Goal: Information Seeking & Learning: Learn about a topic

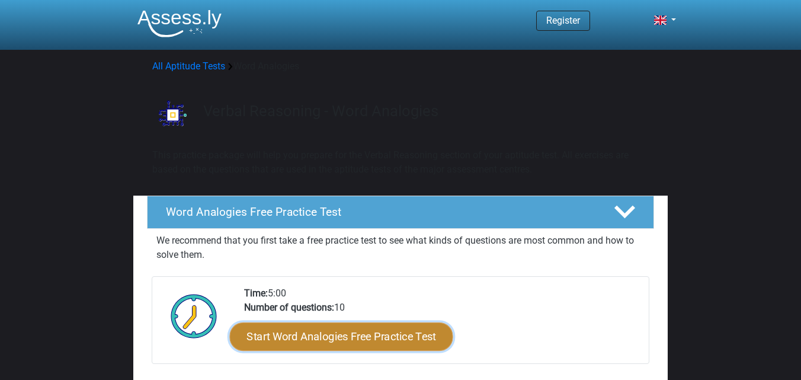
click at [283, 326] on link "Start Word Analogies Free Practice Test" at bounding box center [341, 336] width 223 height 28
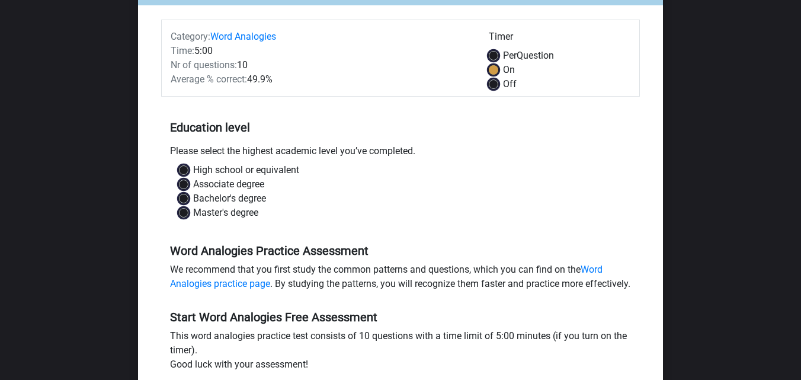
scroll to position [135, 0]
click at [238, 166] on label "High school or equivalent" at bounding box center [246, 169] width 106 height 14
click at [188, 166] on input "High school or equivalent" at bounding box center [183, 168] width 9 height 12
radio input "true"
click at [252, 221] on div "High school or equivalent Associate degree Bachelor's degree Master's degree" at bounding box center [400, 195] width 479 height 66
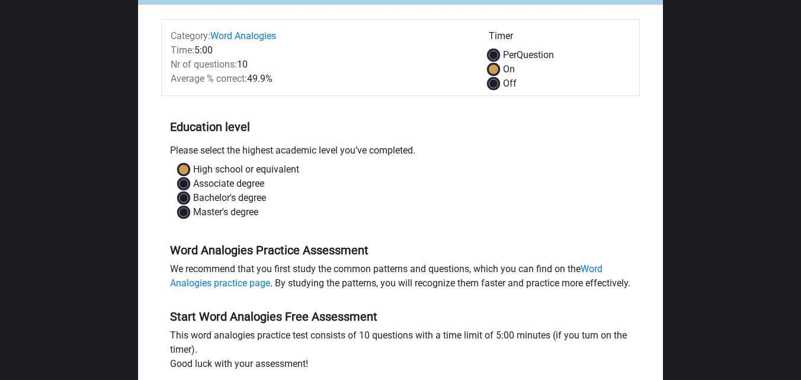
click at [243, 211] on label "Master's degree" at bounding box center [225, 212] width 65 height 14
click at [188, 211] on input "Master's degree" at bounding box center [183, 211] width 9 height 12
radio input "true"
click at [243, 211] on label "Master's degree" at bounding box center [225, 212] width 65 height 14
click at [188, 211] on input "Master's degree" at bounding box center [183, 211] width 9 height 12
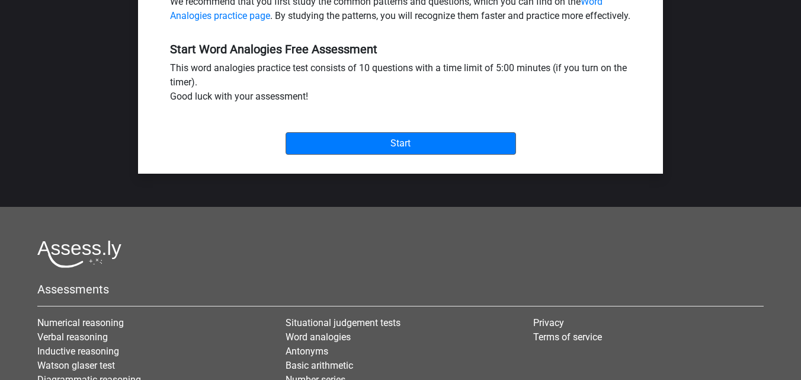
scroll to position [403, 0]
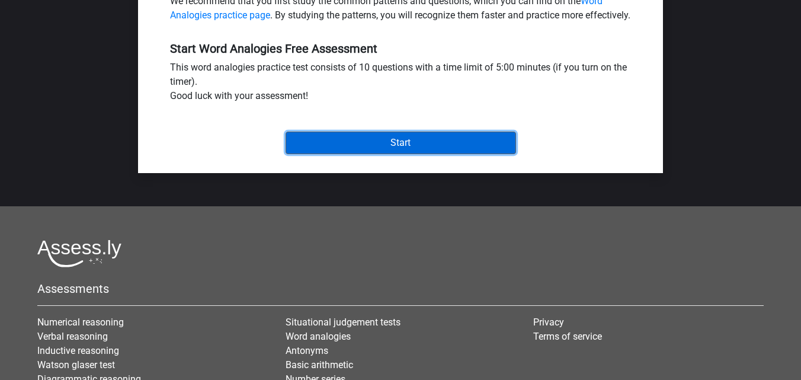
click at [362, 154] on input "Start" at bounding box center [401, 143] width 230 height 23
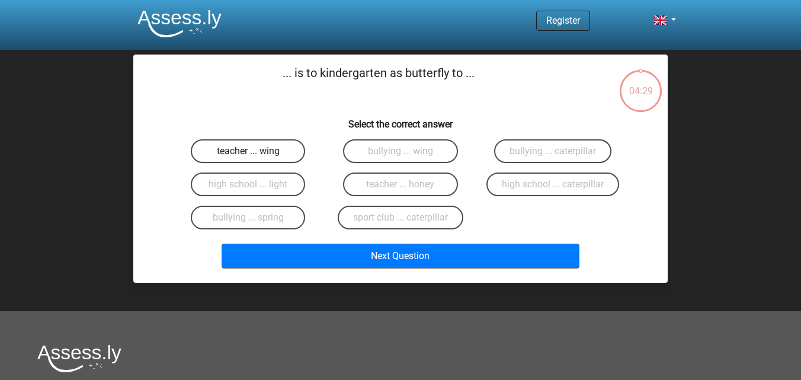
click at [274, 146] on label "teacher ... wing" at bounding box center [248, 151] width 114 height 24
click at [256, 151] on input "teacher ... wing" at bounding box center [252, 155] width 8 height 8
radio input "true"
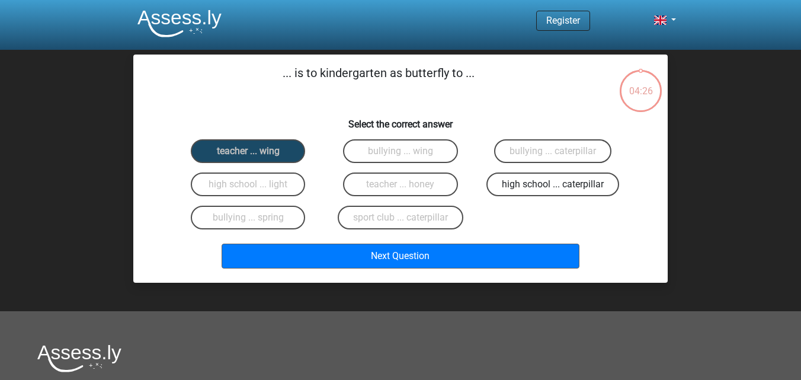
click at [546, 191] on label "high school ... caterpillar" at bounding box center [552, 184] width 133 height 24
click at [553, 191] on input "high school ... caterpillar" at bounding box center [557, 188] width 8 height 8
radio input "true"
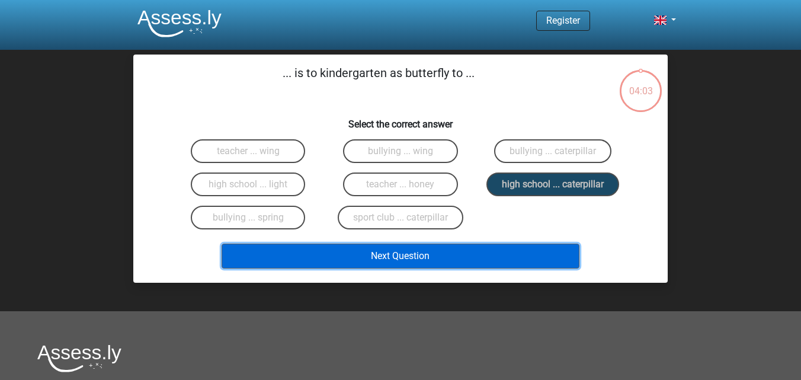
click at [479, 255] on button "Next Question" at bounding box center [401, 255] width 358 height 25
